Goal: Information Seeking & Learning: Check status

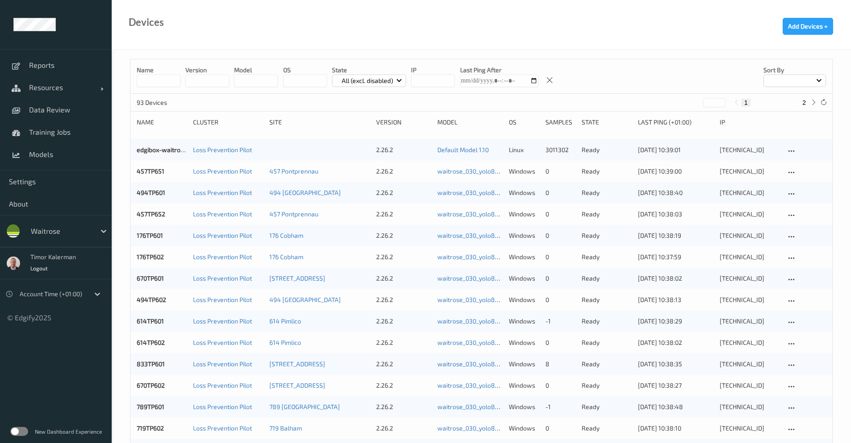
click at [81, 231] on div at bounding box center [61, 231] width 60 height 11
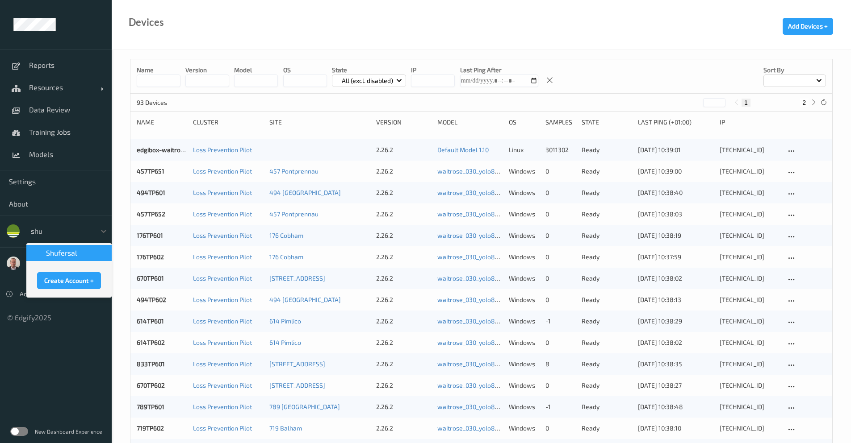
type input "shuf"
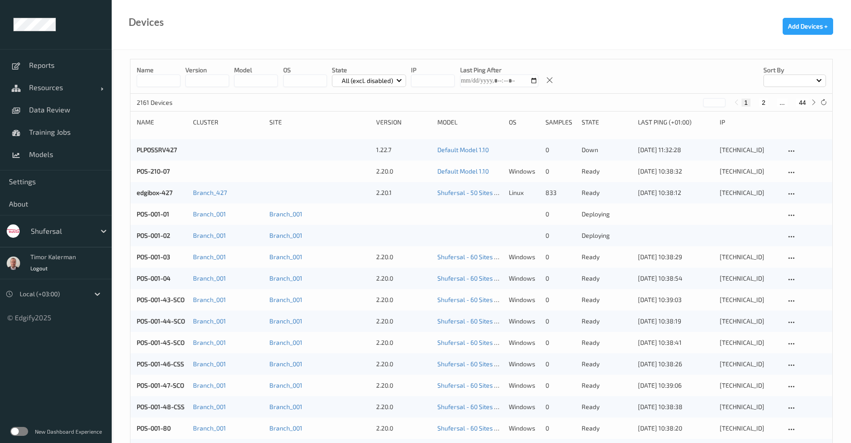
click at [157, 87] on input at bounding box center [159, 81] width 44 height 13
drag, startPoint x: 41, startPoint y: 423, endPoint x: 33, endPoint y: 427, distance: 8.4
click at [41, 423] on div "New Dashboard Experience" at bounding box center [56, 431] width 112 height 23
click at [24, 432] on label at bounding box center [19, 431] width 18 height 9
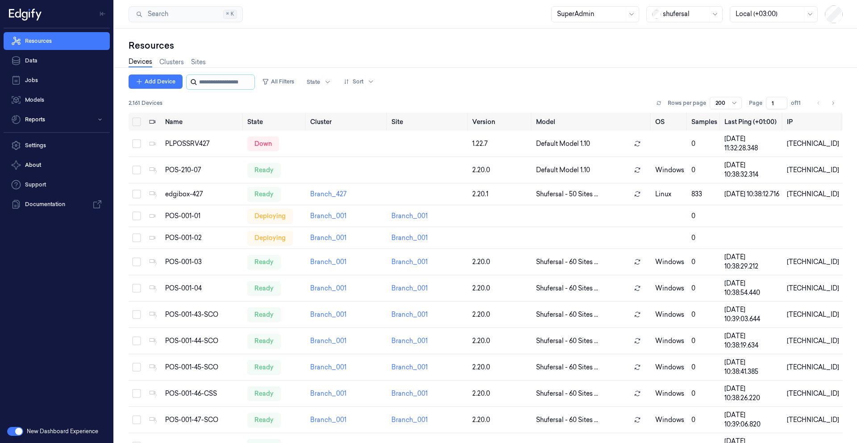
click at [222, 82] on input "string" at bounding box center [226, 82] width 54 height 14
click at [291, 90] on div "Add Device All Filters State Sort 2,161 Devices Rows per page 200 Page 1 of 11" at bounding box center [486, 94] width 715 height 38
click at [294, 85] on button "All Filters" at bounding box center [278, 82] width 39 height 14
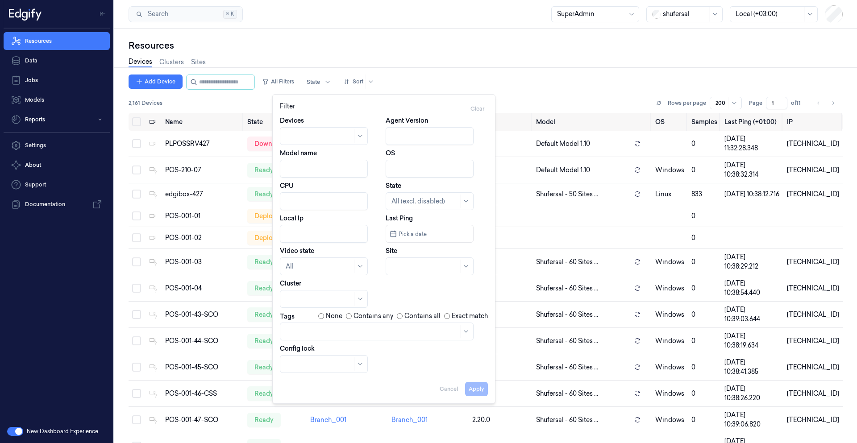
click at [185, 47] on div "Resources" at bounding box center [486, 45] width 715 height 13
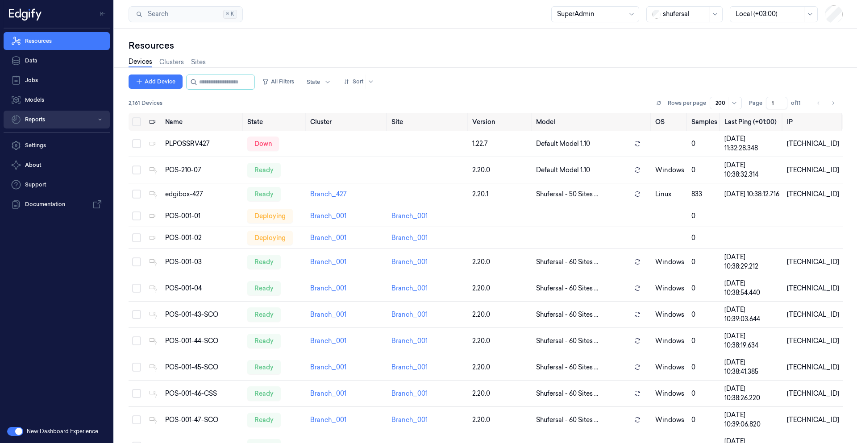
click at [49, 124] on button "Reports" at bounding box center [57, 120] width 106 height 18
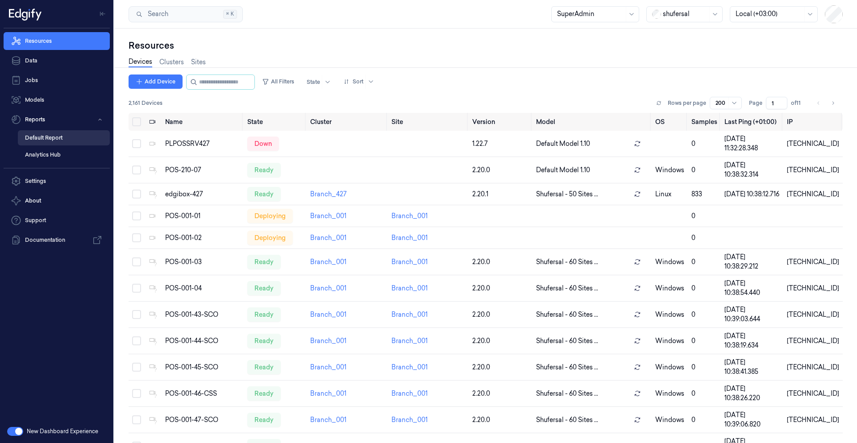
click at [63, 143] on link "Default Report" at bounding box center [64, 137] width 92 height 15
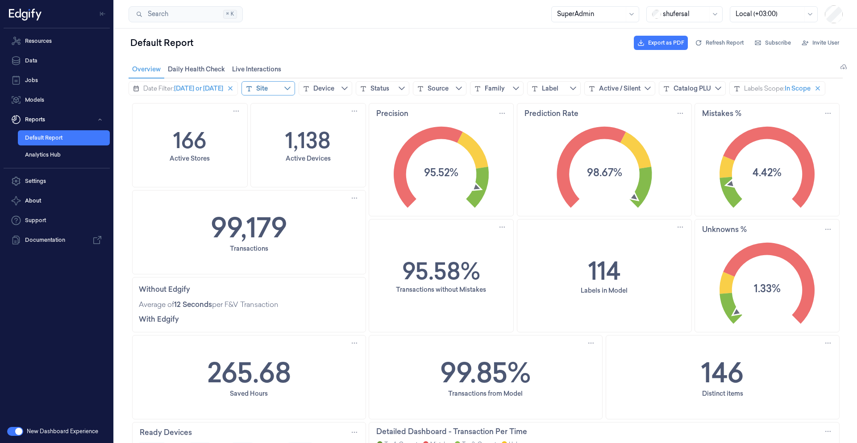
click at [268, 92] on div "Site" at bounding box center [262, 88] width 12 height 9
click at [406, 96] on div "Date Filter: Today or yesterday Site Device Status Source Family Label Active /…" at bounding box center [477, 88] width 697 height 14
click at [286, 91] on div "Site" at bounding box center [269, 88] width 54 height 14
type input "**"
click at [284, 150] on span "Branch_070" at bounding box center [289, 147] width 35 height 9
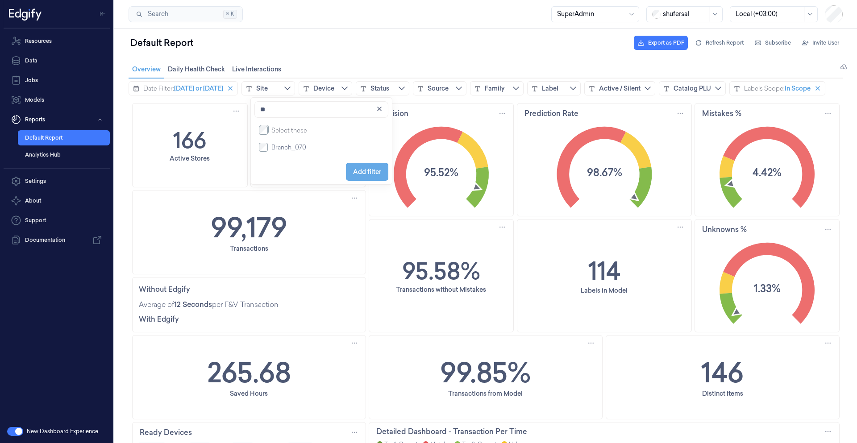
click at [358, 170] on span "Add filter" at bounding box center [367, 171] width 28 height 17
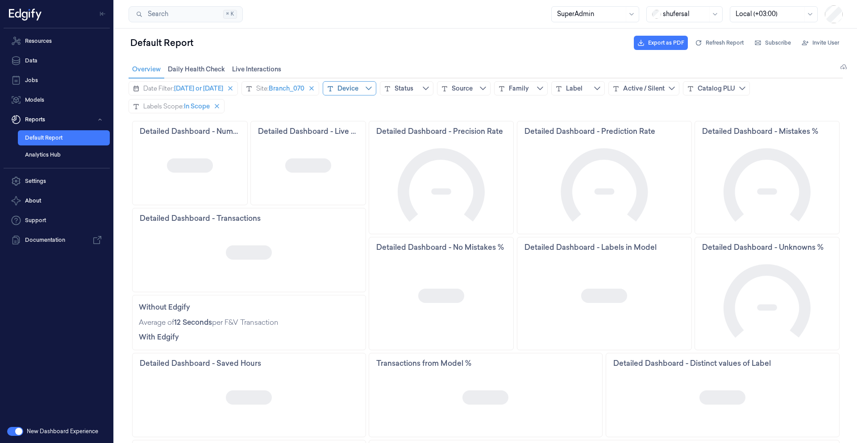
click at [358, 88] on div "Device" at bounding box center [348, 88] width 21 height 9
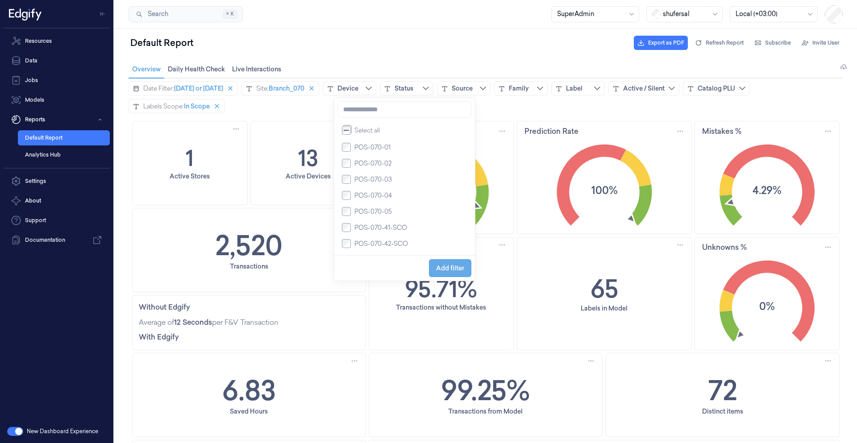
click at [451, 268] on span "Add filter" at bounding box center [450, 268] width 28 height 7
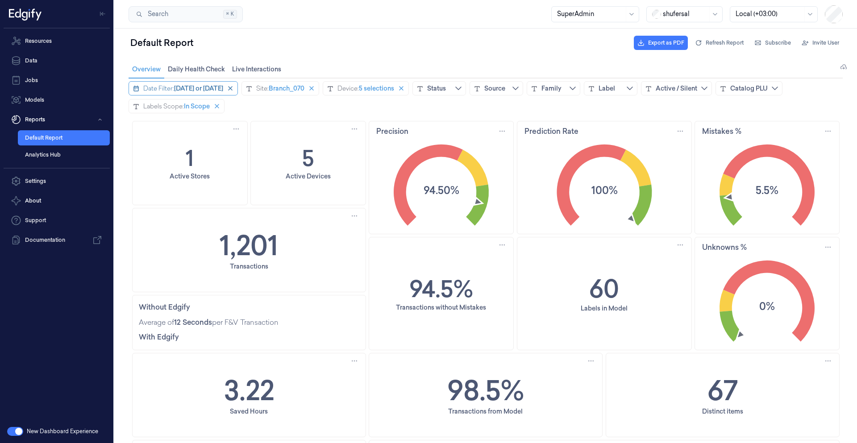
click at [195, 92] on span "Today or yesterday" at bounding box center [198, 88] width 49 height 9
click at [199, 133] on input "***" at bounding box center [215, 132] width 86 height 18
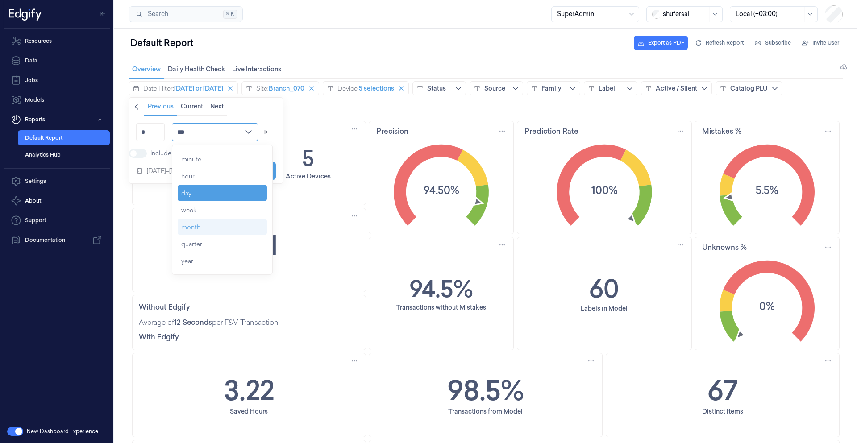
click at [211, 226] on div "month" at bounding box center [222, 227] width 89 height 16
type input "*****"
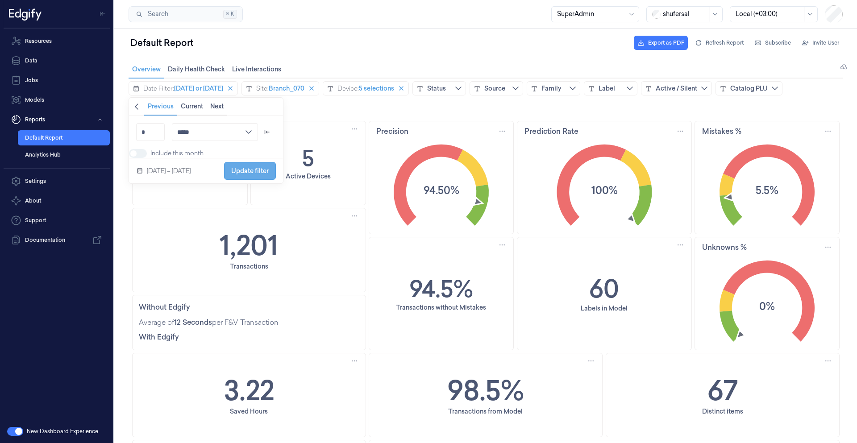
click at [269, 175] on span "Update filter" at bounding box center [250, 170] width 38 height 7
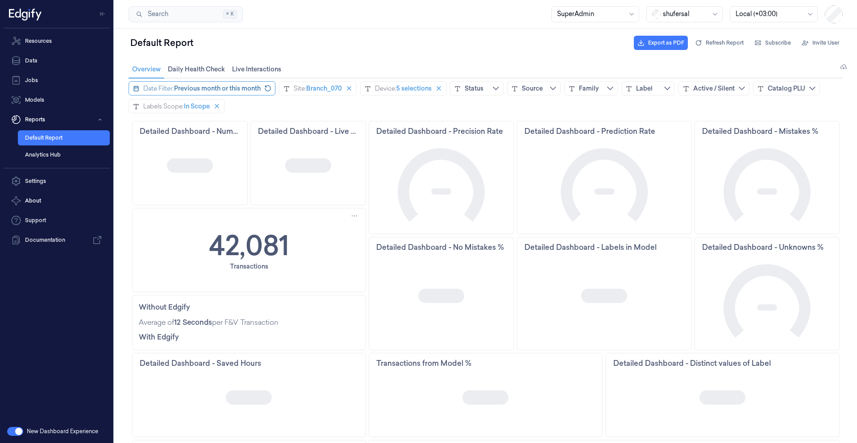
click at [213, 90] on span "Previous month or this month" at bounding box center [217, 88] width 87 height 9
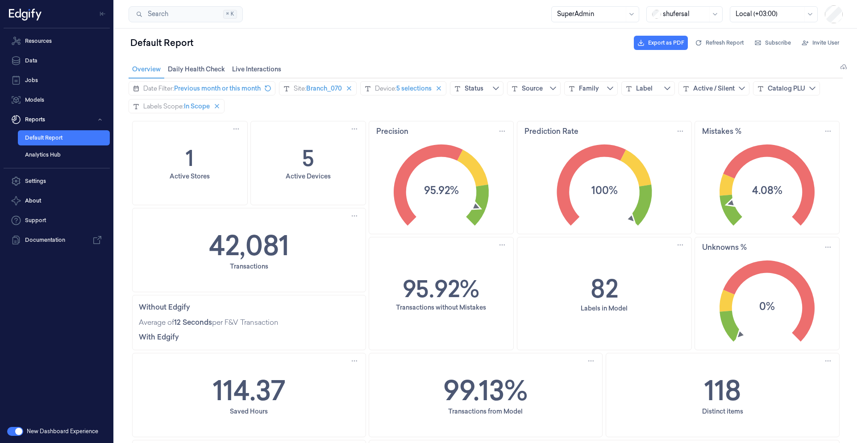
click at [364, 109] on div "Date Filter: Previous month or this month Site: Branch_070 Device: 5 selections…" at bounding box center [486, 97] width 715 height 32
click at [213, 90] on span "Previous month or this month" at bounding box center [217, 88] width 87 height 9
click at [374, 109] on div "Date Filter: Previous month or this month Site: Branch_070 Device: 5 selections…" at bounding box center [486, 97] width 715 height 32
click at [592, 196] on text "100%" at bounding box center [604, 190] width 26 height 15
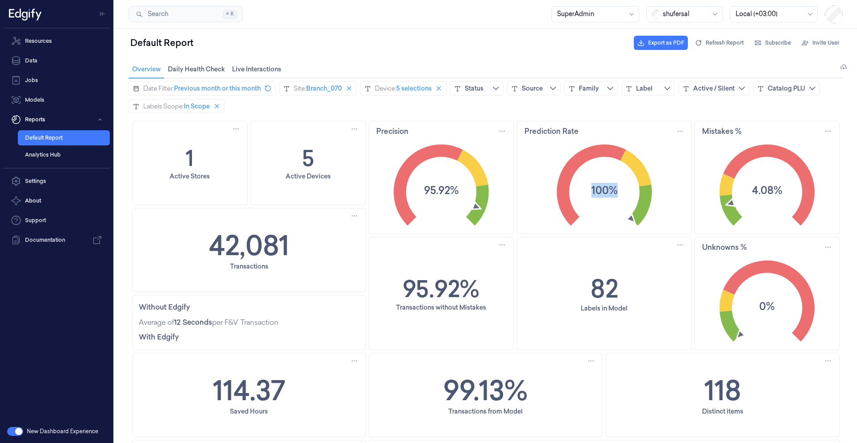
click at [592, 196] on text "100%" at bounding box center [604, 190] width 26 height 15
drag, startPoint x: 752, startPoint y: 192, endPoint x: 777, endPoint y: 194, distance: 25.6
click at [777, 194] on text "4.08%" at bounding box center [767, 190] width 30 height 15
click at [774, 203] on icon "4.08%" at bounding box center [767, 184] width 144 height 90
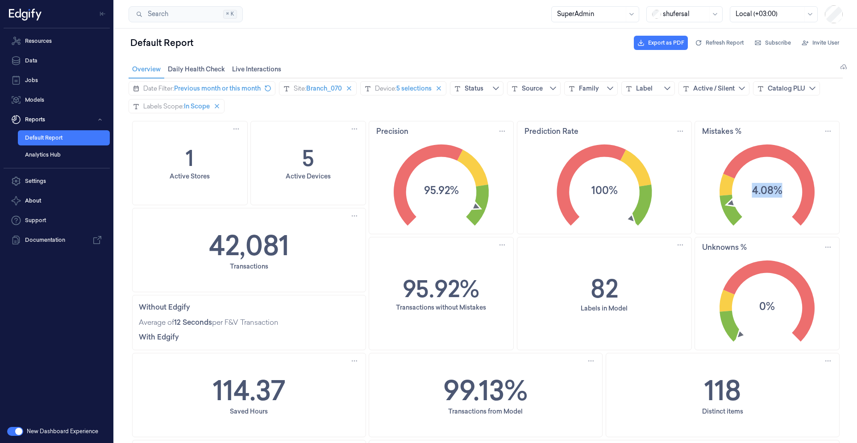
click at [774, 187] on text "4.08%" at bounding box center [767, 190] width 30 height 15
click at [397, 92] on div "Device:" at bounding box center [385, 88] width 21 height 9
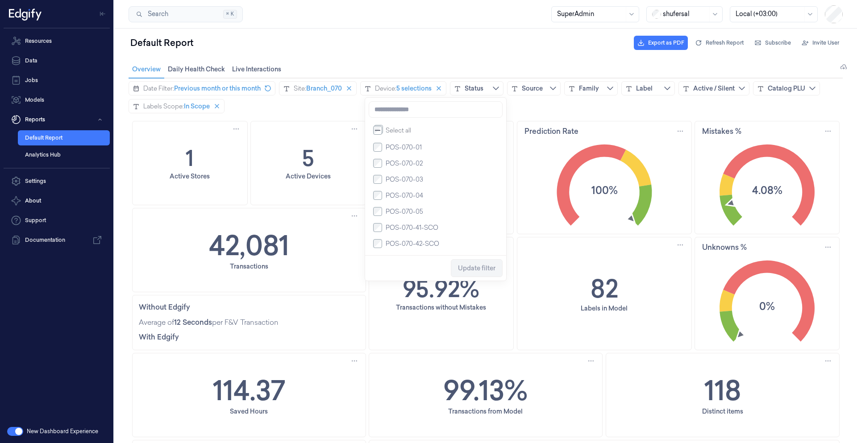
click at [298, 109] on div "Date Filter: Previous month or this month Site: Branch_070 Device: 5 selections…" at bounding box center [486, 97] width 715 height 32
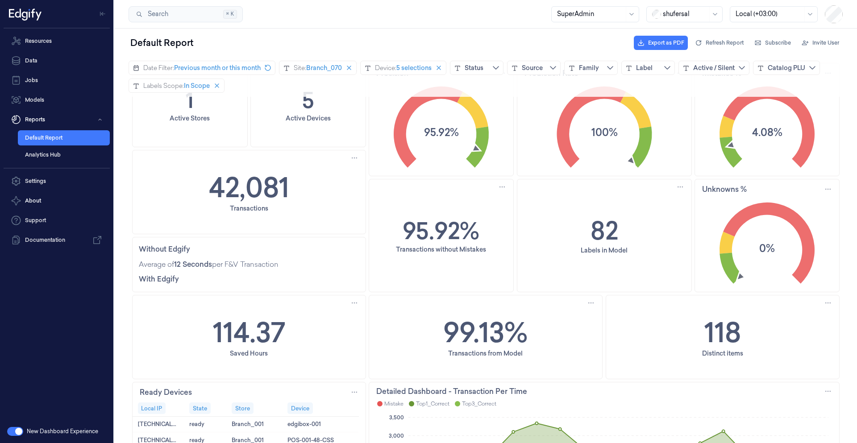
scroll to position [54, 0]
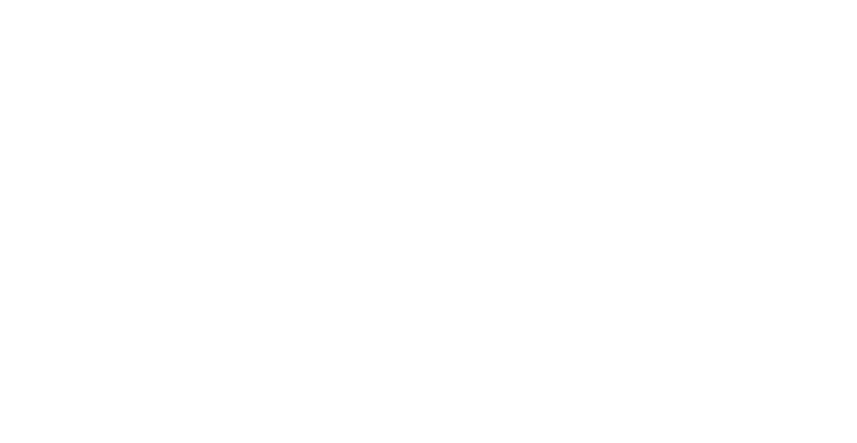
click at [265, 91] on div at bounding box center [428, 221] width 857 height 443
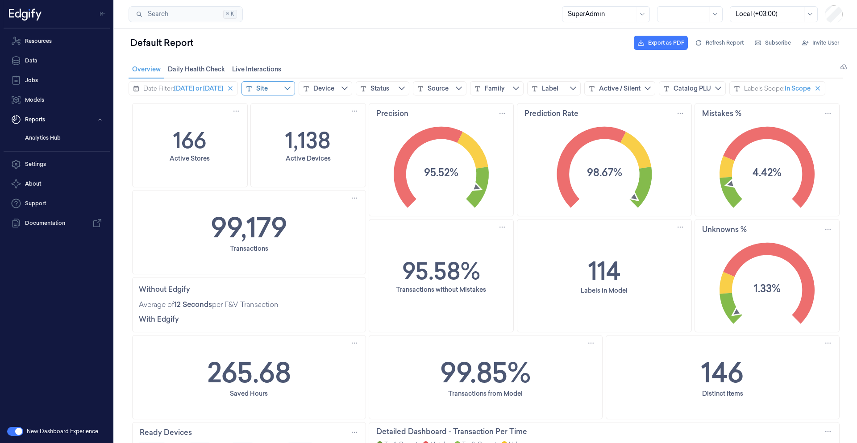
click at [287, 92] on div "Site" at bounding box center [269, 88] width 54 height 14
type input "***"
click at [287, 150] on span "Branch_144" at bounding box center [288, 147] width 33 height 9
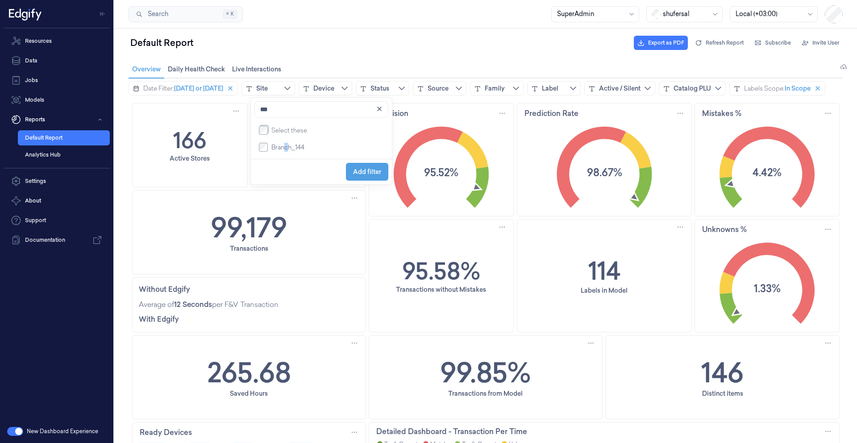
click at [376, 175] on span "Add filter" at bounding box center [367, 171] width 28 height 7
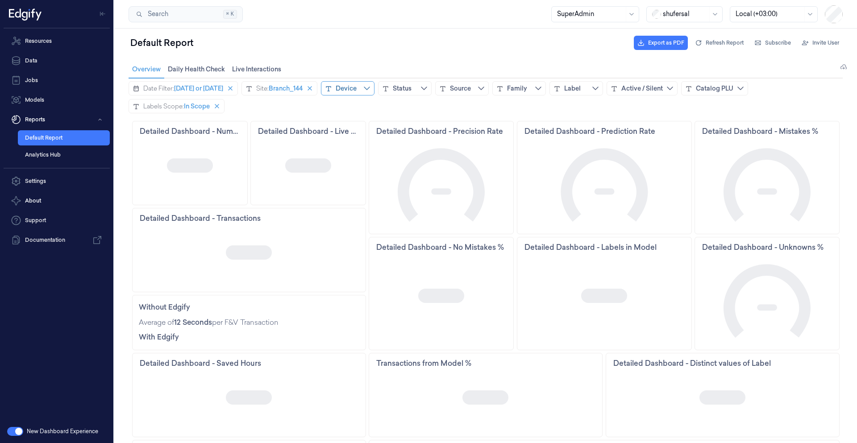
click at [359, 95] on div "Device" at bounding box center [348, 88] width 54 height 14
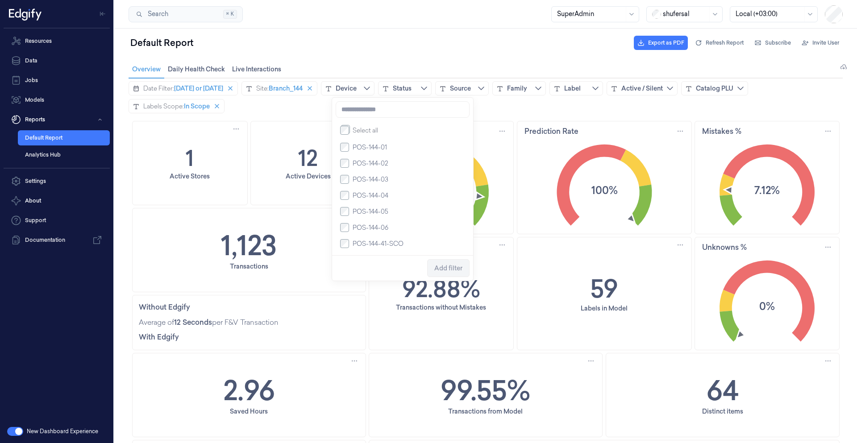
click at [344, 155] on li "POS-144-01" at bounding box center [402, 147] width 127 height 16
click at [451, 276] on span "Add filter" at bounding box center [449, 268] width 28 height 17
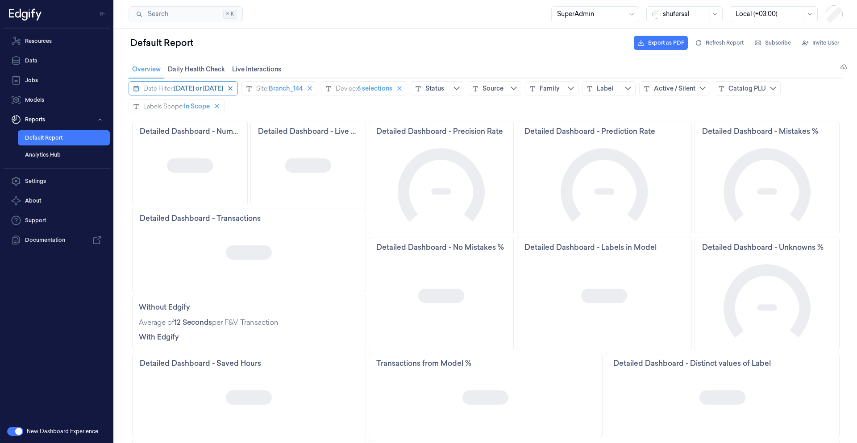
click at [196, 87] on span "Today or yesterday" at bounding box center [198, 88] width 49 height 9
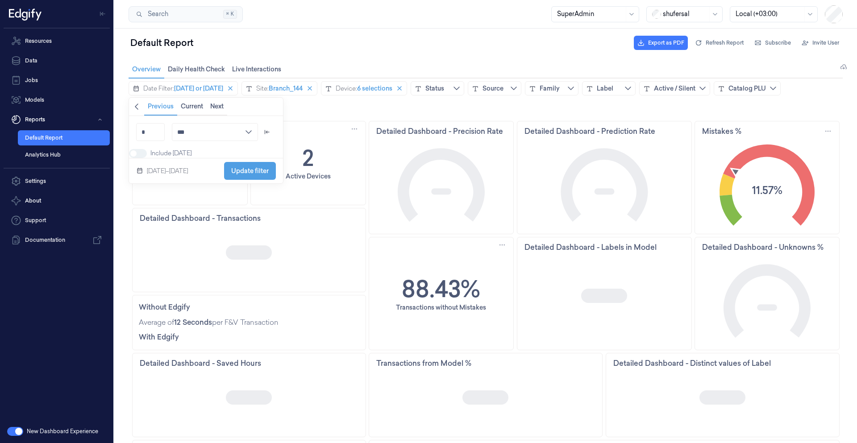
click at [138, 111] on button "Back" at bounding box center [136, 107] width 15 height 18
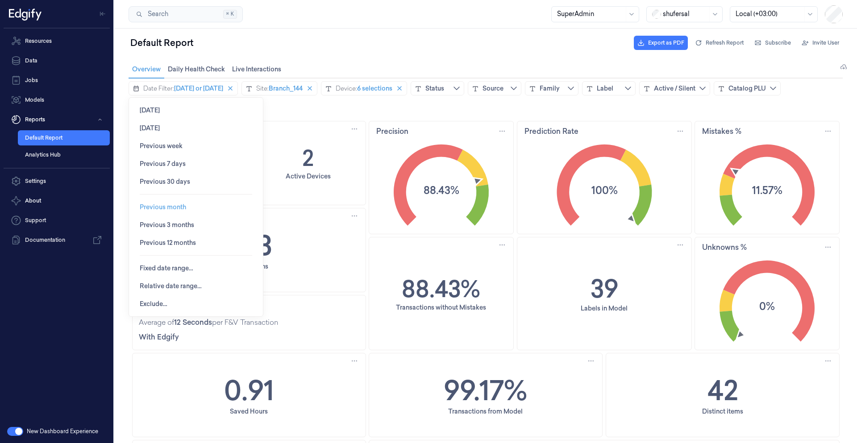
click at [171, 207] on span "Previous month" at bounding box center [163, 207] width 46 height 7
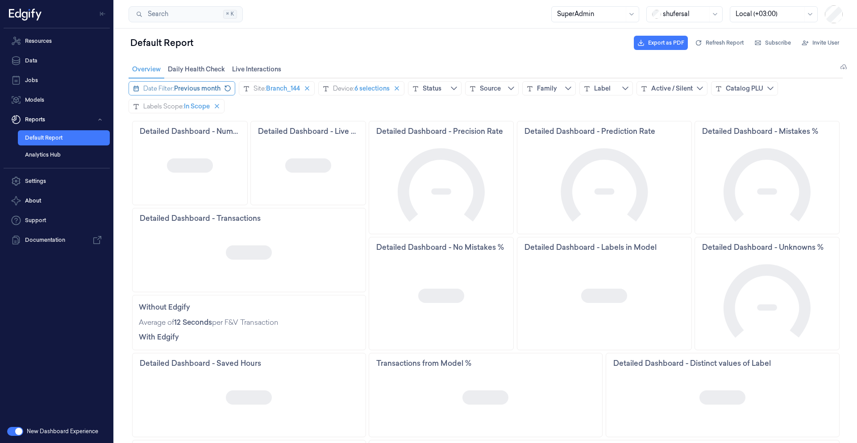
click at [205, 86] on span "Previous month" at bounding box center [197, 88] width 46 height 9
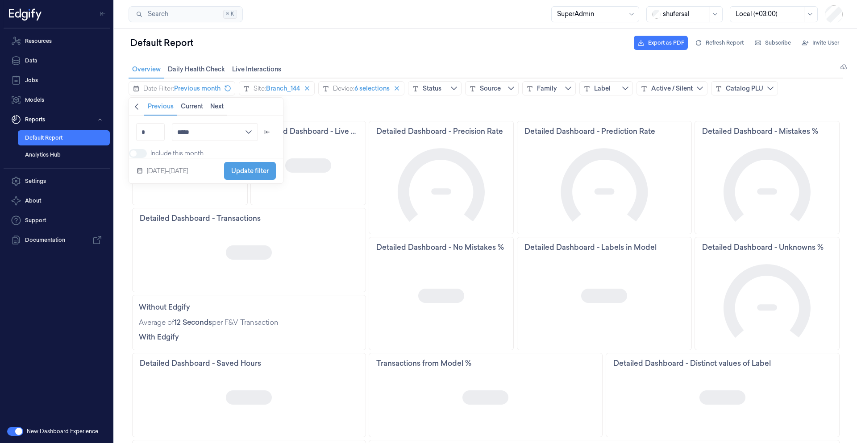
click at [145, 155] on span at bounding box center [143, 153] width 12 height 9
click at [260, 175] on span "Update filter" at bounding box center [250, 170] width 38 height 7
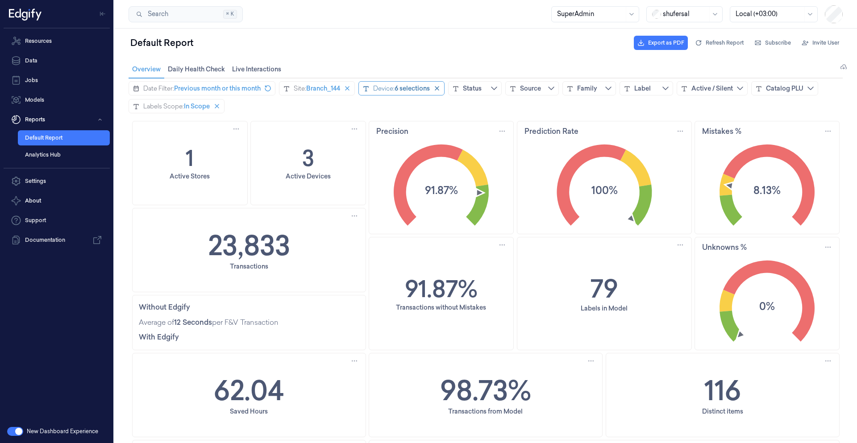
click at [395, 86] on div "Device:" at bounding box center [383, 88] width 21 height 9
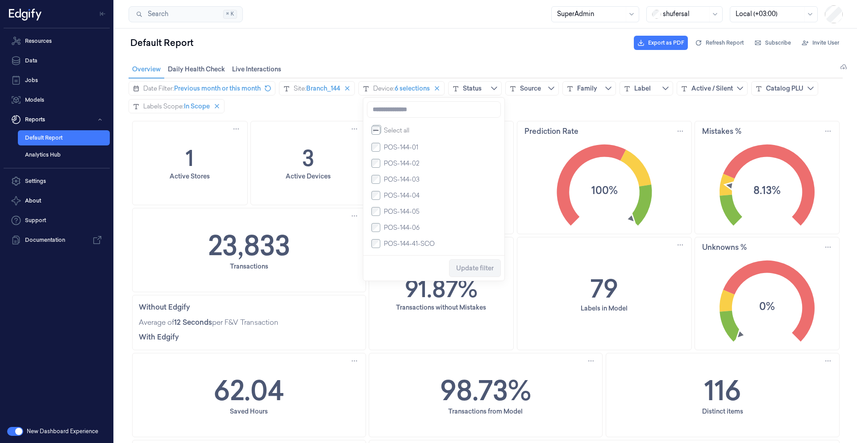
click at [325, 108] on div "Date Filter: Previous month or this month Site: Branch_144 Device: 6 selections…" at bounding box center [486, 97] width 715 height 32
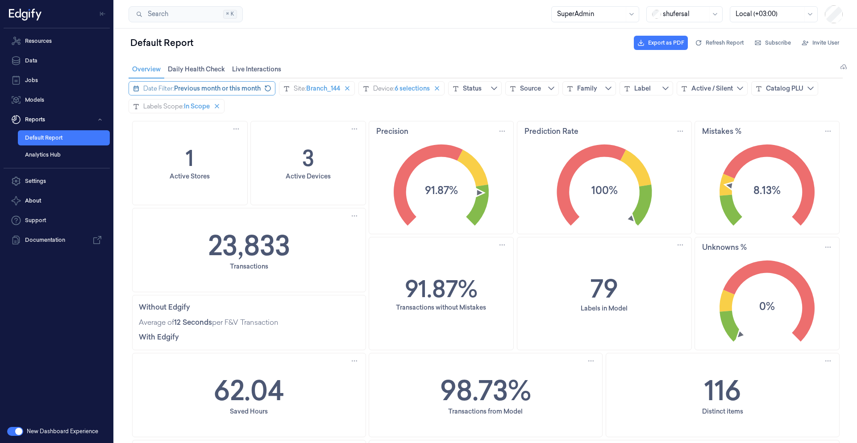
click at [210, 91] on span "Previous month or this month" at bounding box center [217, 88] width 87 height 9
click at [334, 108] on div "Date Filter: Previous month or this month Site: Branch_144 Device: 6 selections…" at bounding box center [486, 97] width 715 height 32
click at [430, 88] on div "6 selections" at bounding box center [412, 88] width 35 height 9
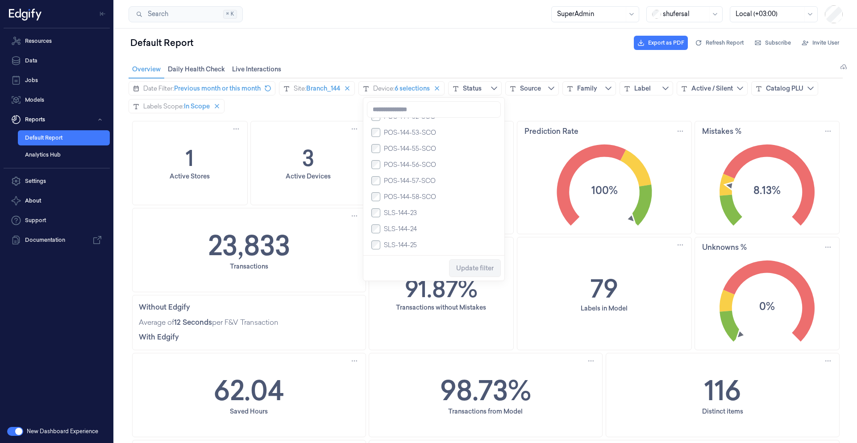
scroll to position [338, 0]
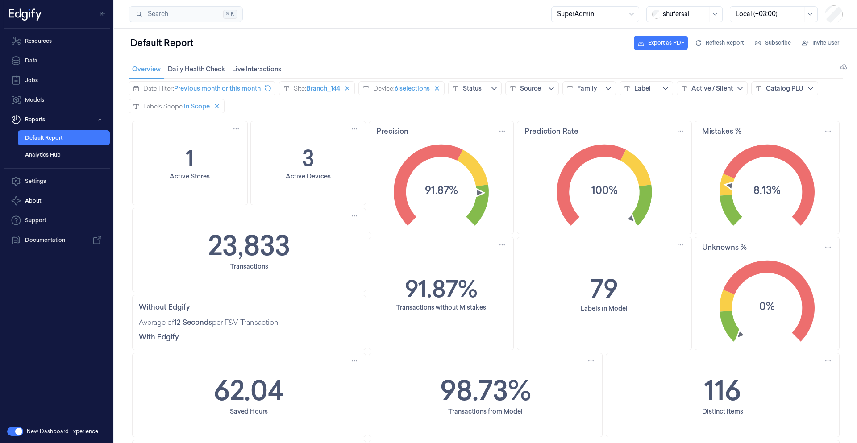
click at [326, 110] on div "Date Filter: Previous month or this month Site: Branch_144 Device: 6 selections…" at bounding box center [486, 97] width 715 height 32
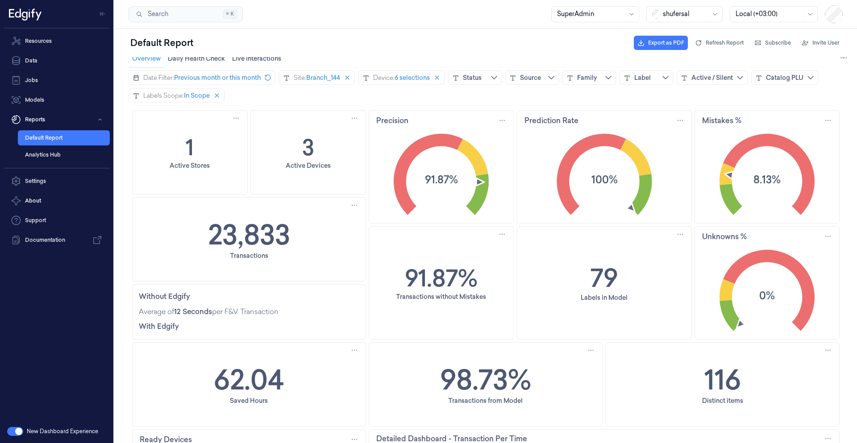
scroll to position [0, 0]
